Goal: Task Accomplishment & Management: Manage account settings

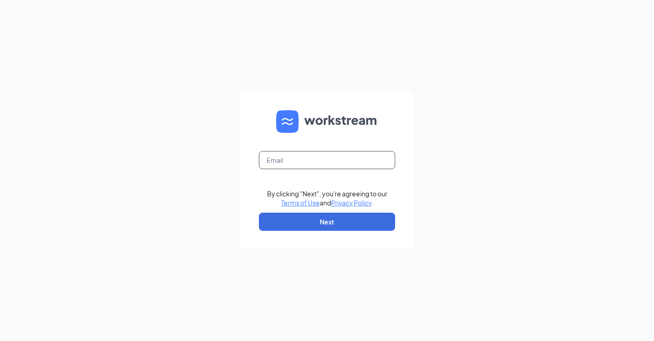
click at [356, 160] on input "text" at bounding box center [327, 160] width 136 height 18
type input "[PERSON_NAME][EMAIL_ADDRESS][PERSON_NAME][DOMAIN_NAME]"
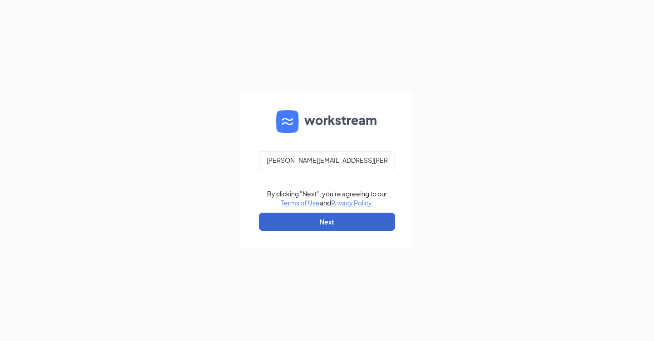
click at [342, 225] on button "Next" at bounding box center [327, 222] width 136 height 18
click at [456, 148] on div "[PERSON_NAME][EMAIL_ADDRESS][PERSON_NAME][DOMAIN_NAME] By clicking "Next", you'…" at bounding box center [327, 170] width 654 height 341
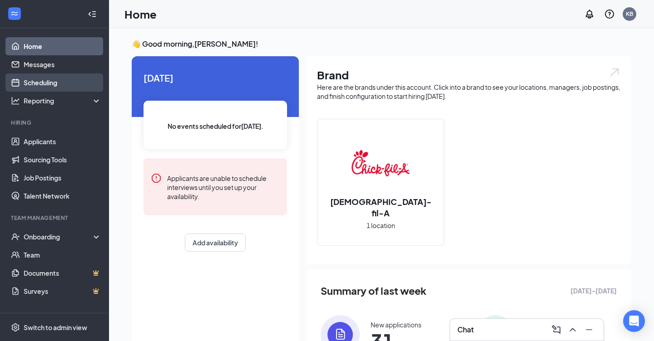
click at [61, 86] on link "Scheduling" at bounding box center [63, 83] width 78 height 18
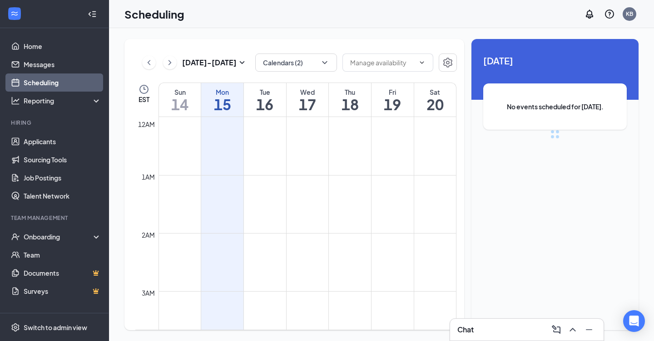
scroll to position [446, 0]
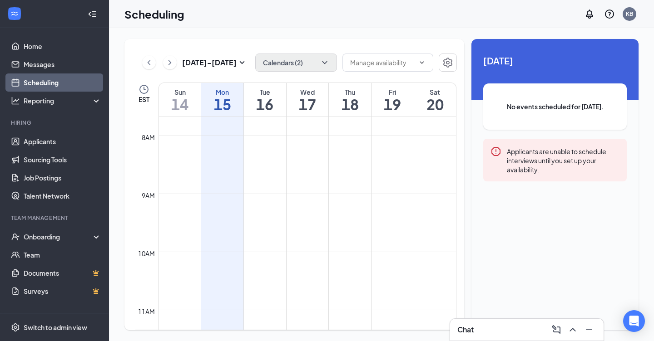
click at [296, 60] on button "Calendars (2)" at bounding box center [296, 63] width 82 height 18
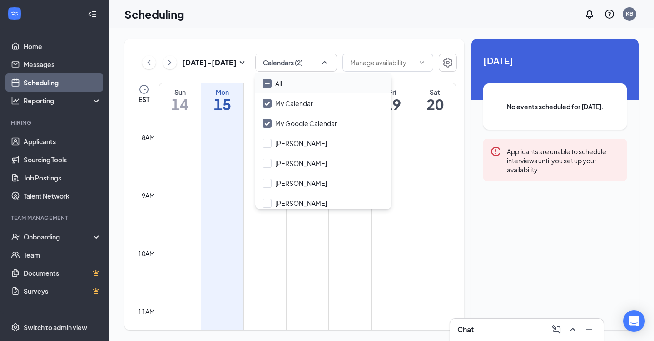
click at [265, 83] on input "All" at bounding box center [272, 83] width 20 height 9
checkbox input "true"
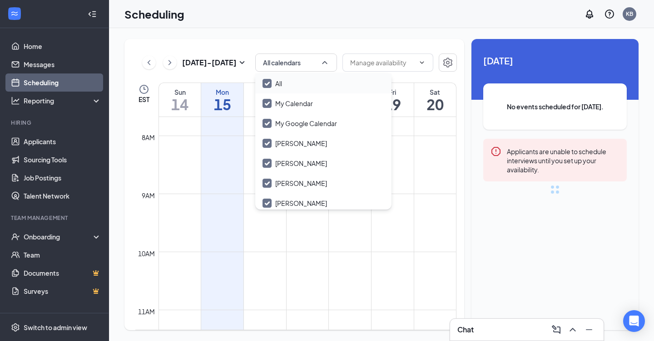
checkbox input "true"
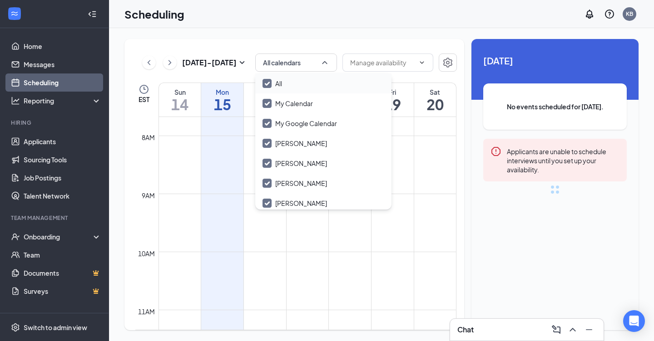
checkbox input "true"
click at [231, 75] on div "[DATE] - [DATE] All calendars EST Sun 14 Mon 15 Tue 16 Wed 17 Thu 18 Fri 19 Sat…" at bounding box center [294, 184] width 340 height 291
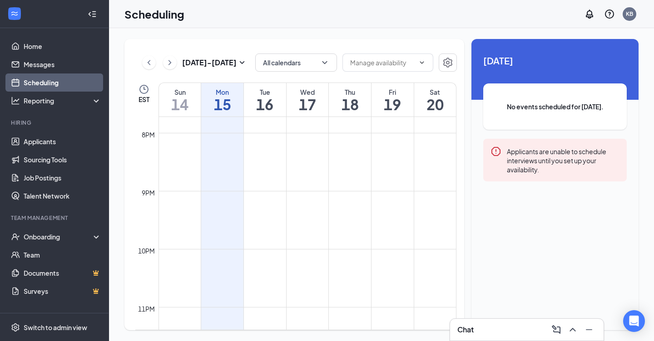
scroll to position [1168, 0]
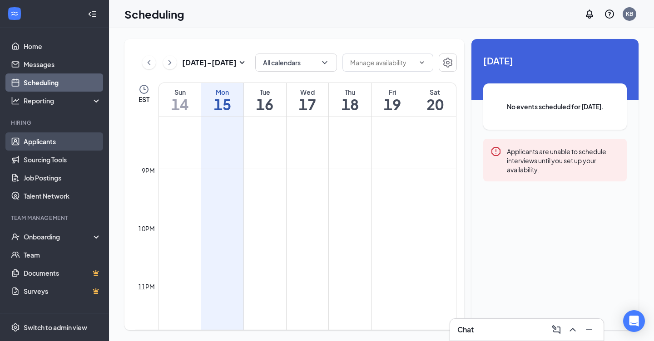
click at [62, 143] on link "Applicants" at bounding box center [63, 142] width 78 height 18
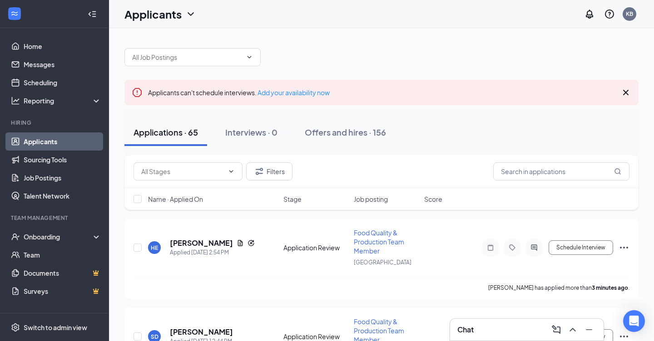
click at [485, 330] on div "Chat" at bounding box center [526, 330] width 139 height 15
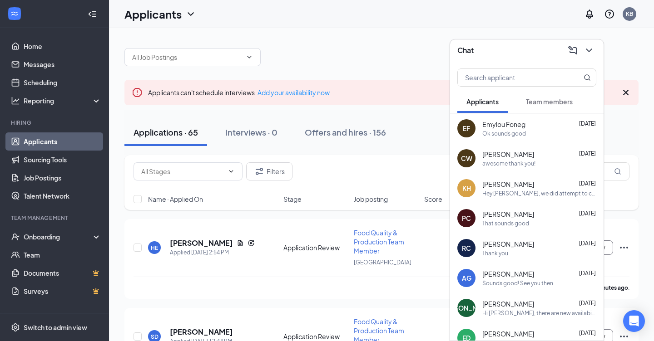
click at [392, 117] on div "Applications · 65 Interviews · 0 Offers and hires · 156" at bounding box center [381, 132] width 514 height 45
click at [55, 232] on div "Onboarding" at bounding box center [54, 237] width 109 height 18
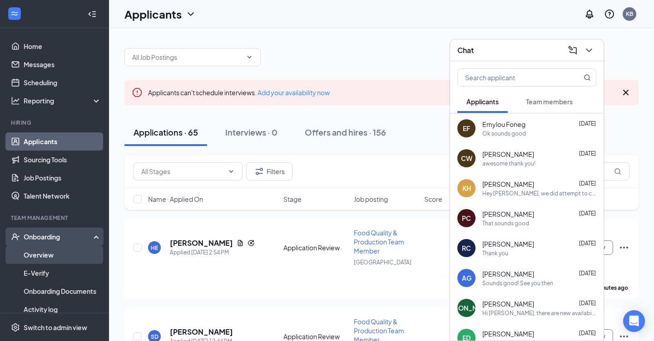
click at [51, 251] on link "Overview" at bounding box center [63, 255] width 78 height 18
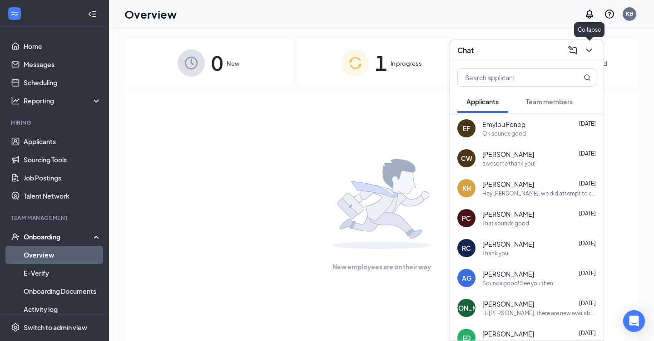
click at [590, 52] on icon "ChevronDown" at bounding box center [588, 50] width 11 height 11
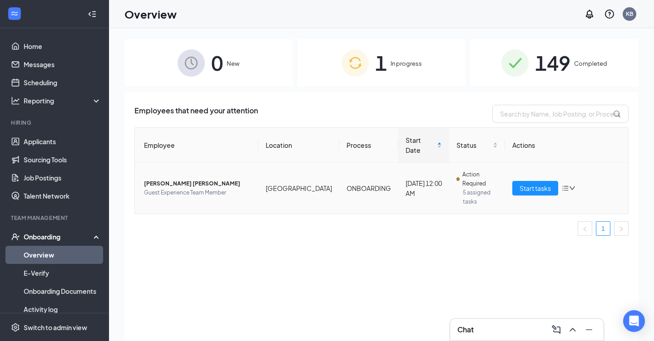
click at [175, 179] on span "Jessabel M Torres Ortiz" at bounding box center [197, 183] width 107 height 9
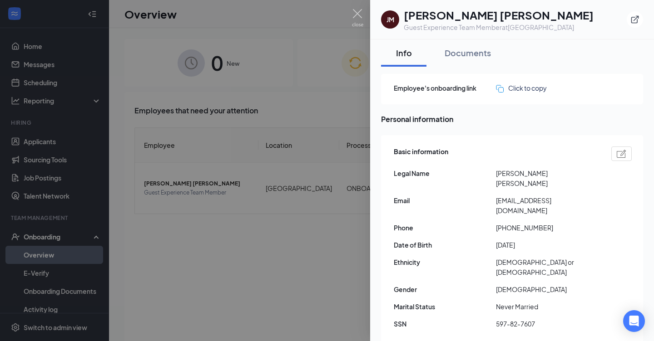
click at [287, 255] on div at bounding box center [327, 170] width 654 height 341
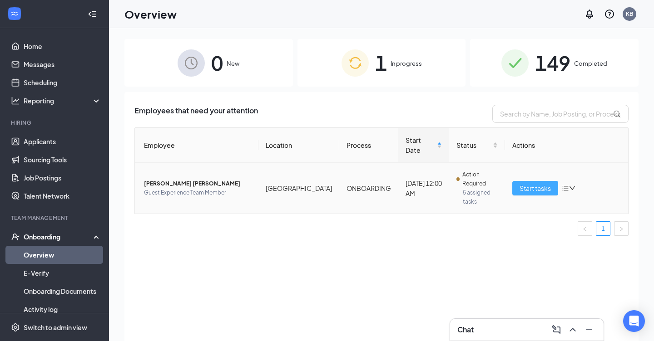
click at [522, 183] on span "Start tasks" at bounding box center [534, 188] width 31 height 10
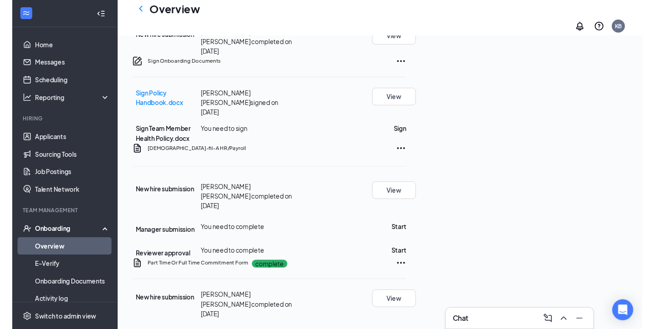
scroll to position [525, 0]
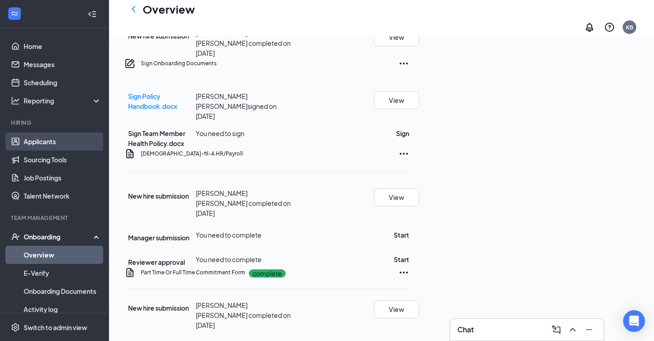
click at [57, 140] on link "Applicants" at bounding box center [63, 142] width 78 height 18
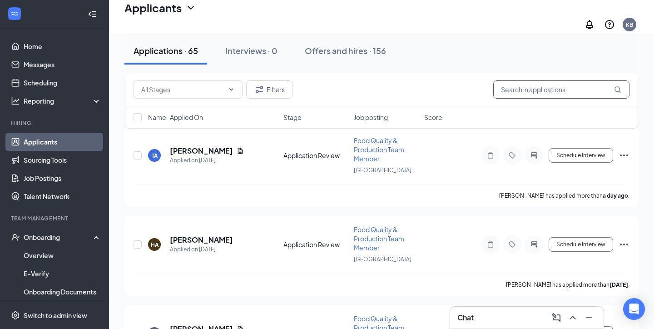
click at [505, 91] on input "text" at bounding box center [561, 89] width 136 height 18
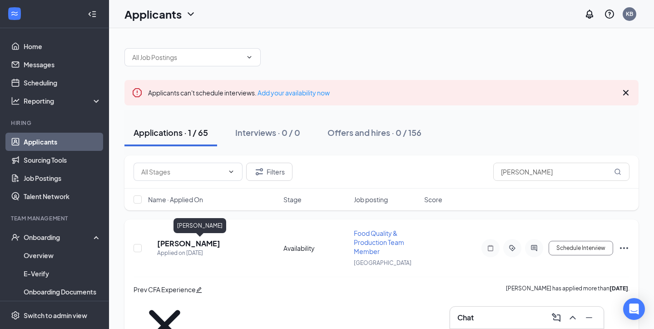
click at [196, 241] on h5 "Piedad Cribben" at bounding box center [188, 243] width 63 height 10
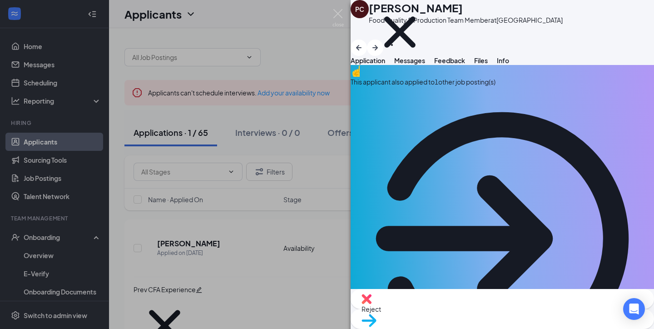
click at [378, 11] on div "PC Piedad Cribben Food Quality & Production Team Member at Hinesville Prev CFA …" at bounding box center [501, 19] width 303 height 39
click at [394, 6] on div "PC Piedad Cribben Food Quality & Production Team Member at Hinesville Prev CFA …" at bounding box center [501, 28] width 303 height 56
drag, startPoint x: 381, startPoint y: 13, endPoint x: 481, endPoint y: 13, distance: 99.9
click at [481, 13] on div "Piedad Cribben" at bounding box center [466, 7] width 194 height 15
copy h1 "Piedad Cribben"
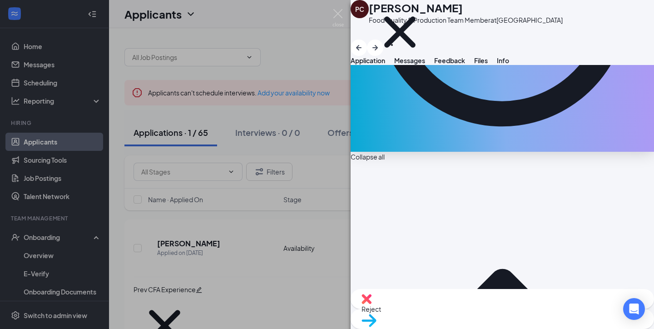
scroll to position [290, 0]
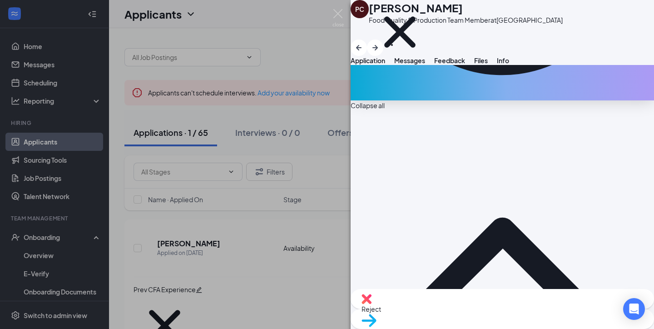
click at [286, 202] on div "PC Piedad Cribben Food Quality & Production Team Member at Hinesville Prev CFA …" at bounding box center [327, 164] width 654 height 329
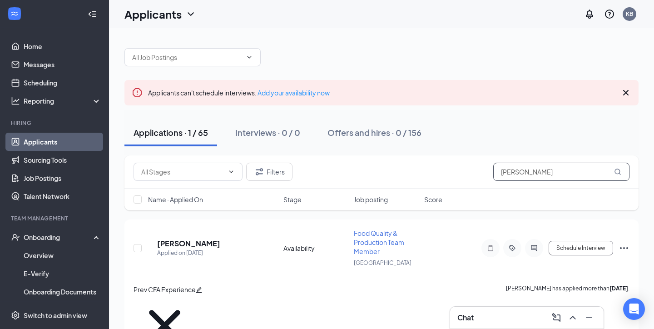
drag, startPoint x: 533, startPoint y: 170, endPoint x: 490, endPoint y: 170, distance: 42.7
click at [490, 170] on div "Filters piedad" at bounding box center [381, 172] width 496 height 18
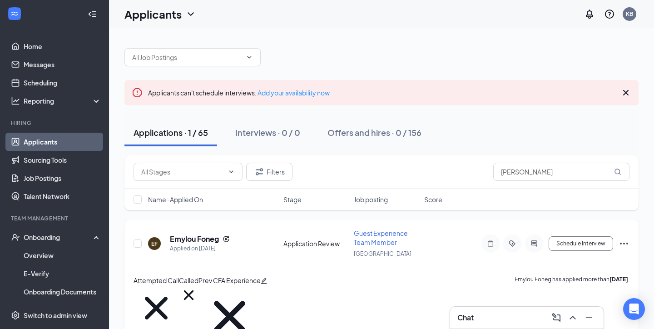
click at [197, 236] on h5 "Emylou Foneg" at bounding box center [194, 239] width 49 height 10
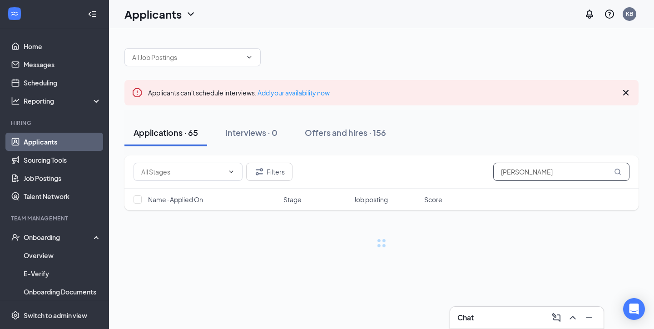
drag, startPoint x: 532, startPoint y: 174, endPoint x: 467, endPoint y: 173, distance: 64.9
click at [467, 173] on div "Filters Amy" at bounding box center [381, 172] width 496 height 18
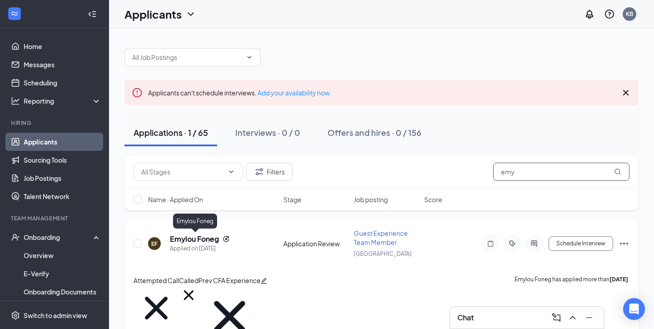
type input "emy"
click at [196, 240] on h5 "Emylou Foneg" at bounding box center [194, 239] width 49 height 10
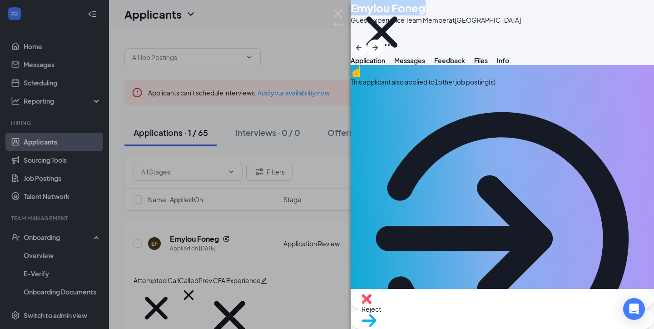
drag, startPoint x: 458, startPoint y: 13, endPoint x: 382, endPoint y: 11, distance: 76.3
click at [382, 11] on div "Emylou Foneg" at bounding box center [435, 7] width 170 height 15
copy h1 "Emylou Foneg"
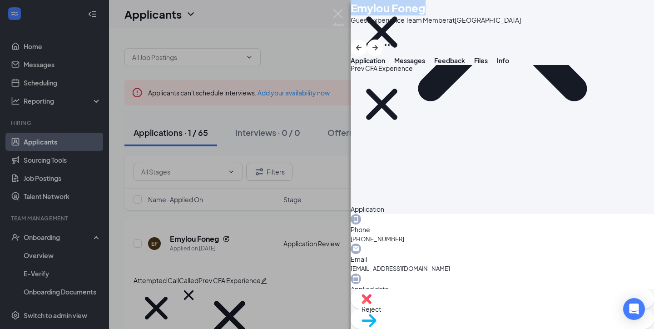
scroll to position [504, 0]
drag, startPoint x: 578, startPoint y: 128, endPoint x: 577, endPoint y: 161, distance: 32.7
copy span "I love to try new things,I work at another chick fil a but in pooler and it’s i…"
